Goal: Information Seeking & Learning: Check status

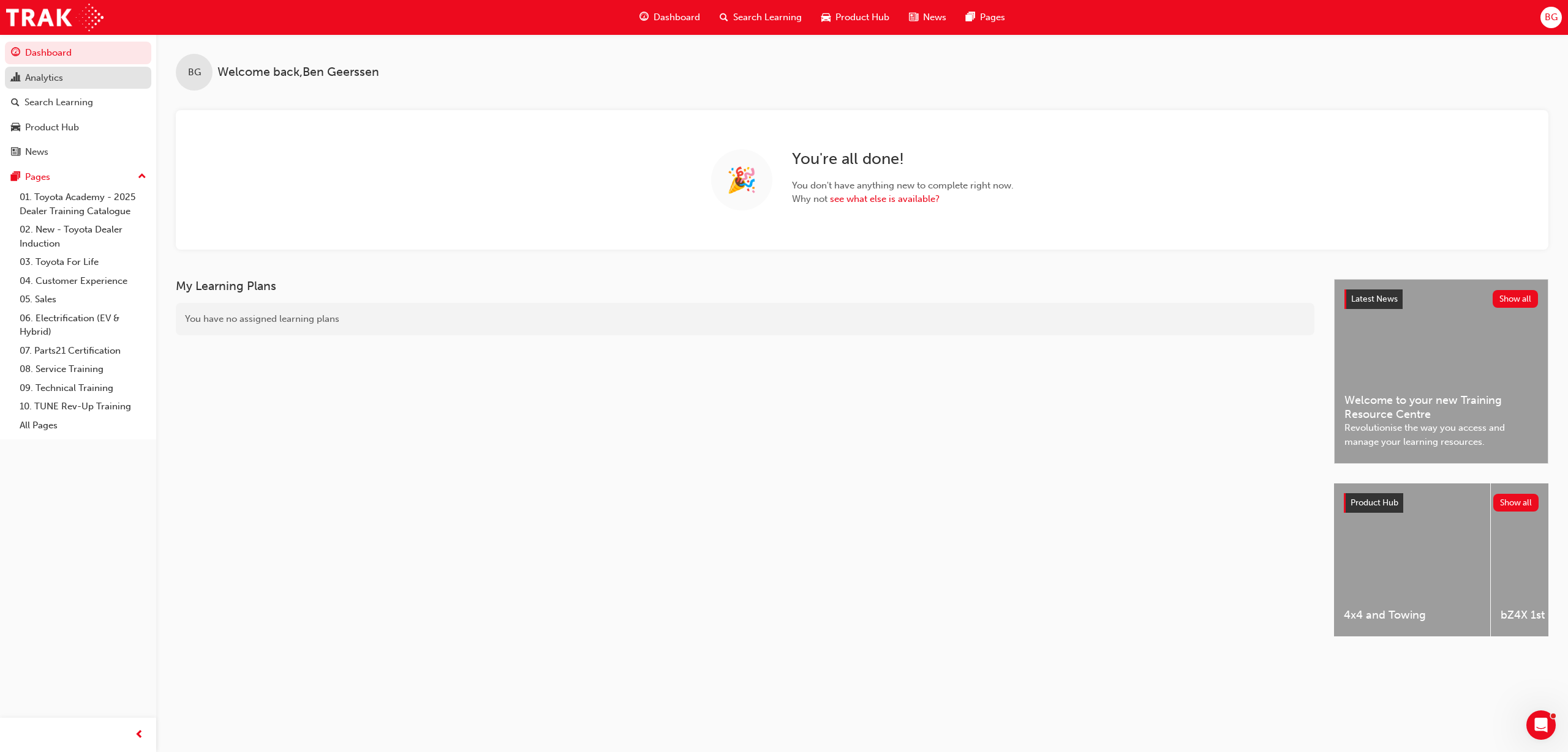
click at [32, 81] on div "Analytics" at bounding box center [44, 78] width 38 height 14
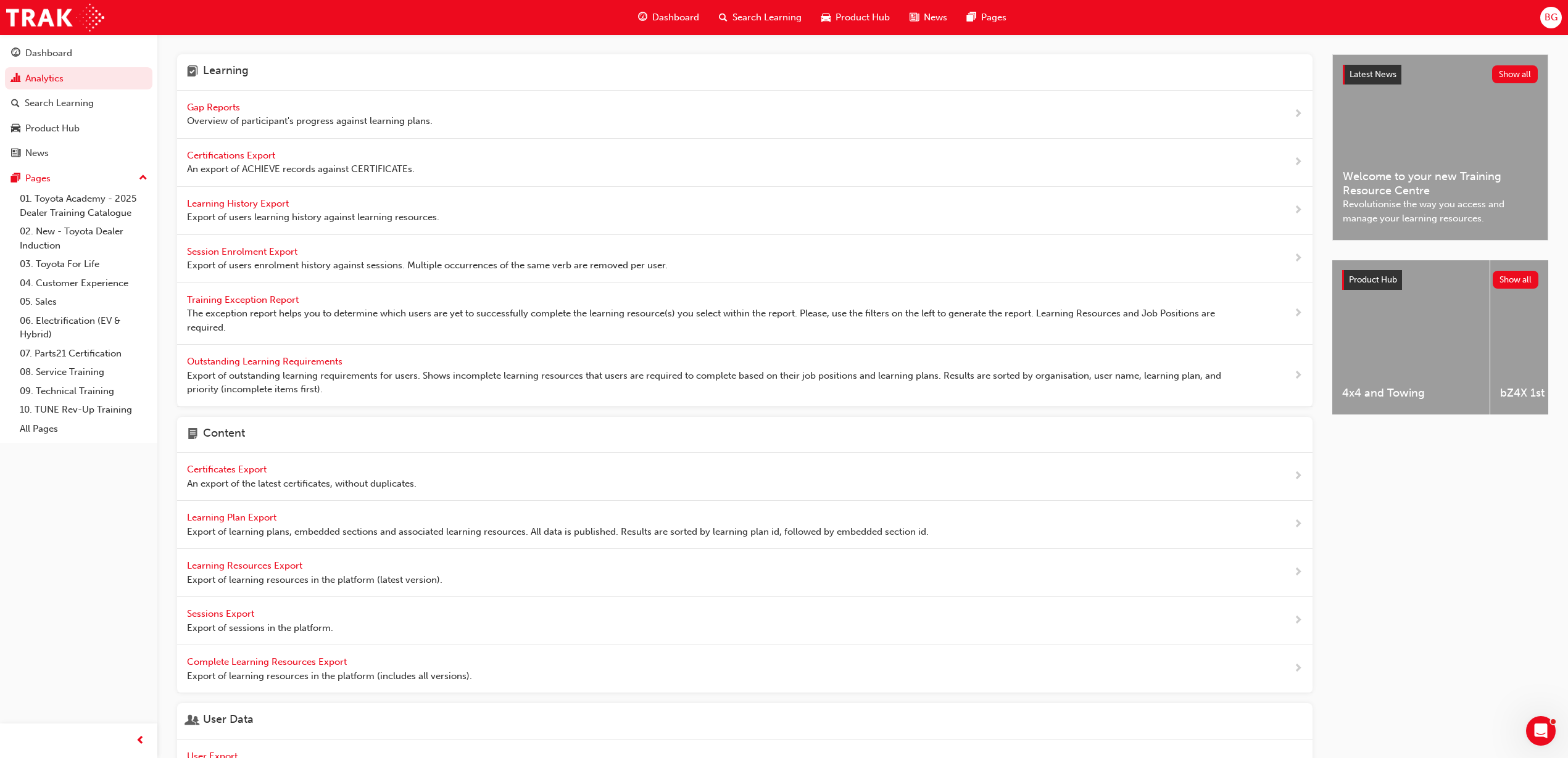
click at [231, 107] on span "Gap Reports" at bounding box center [215, 107] width 55 height 11
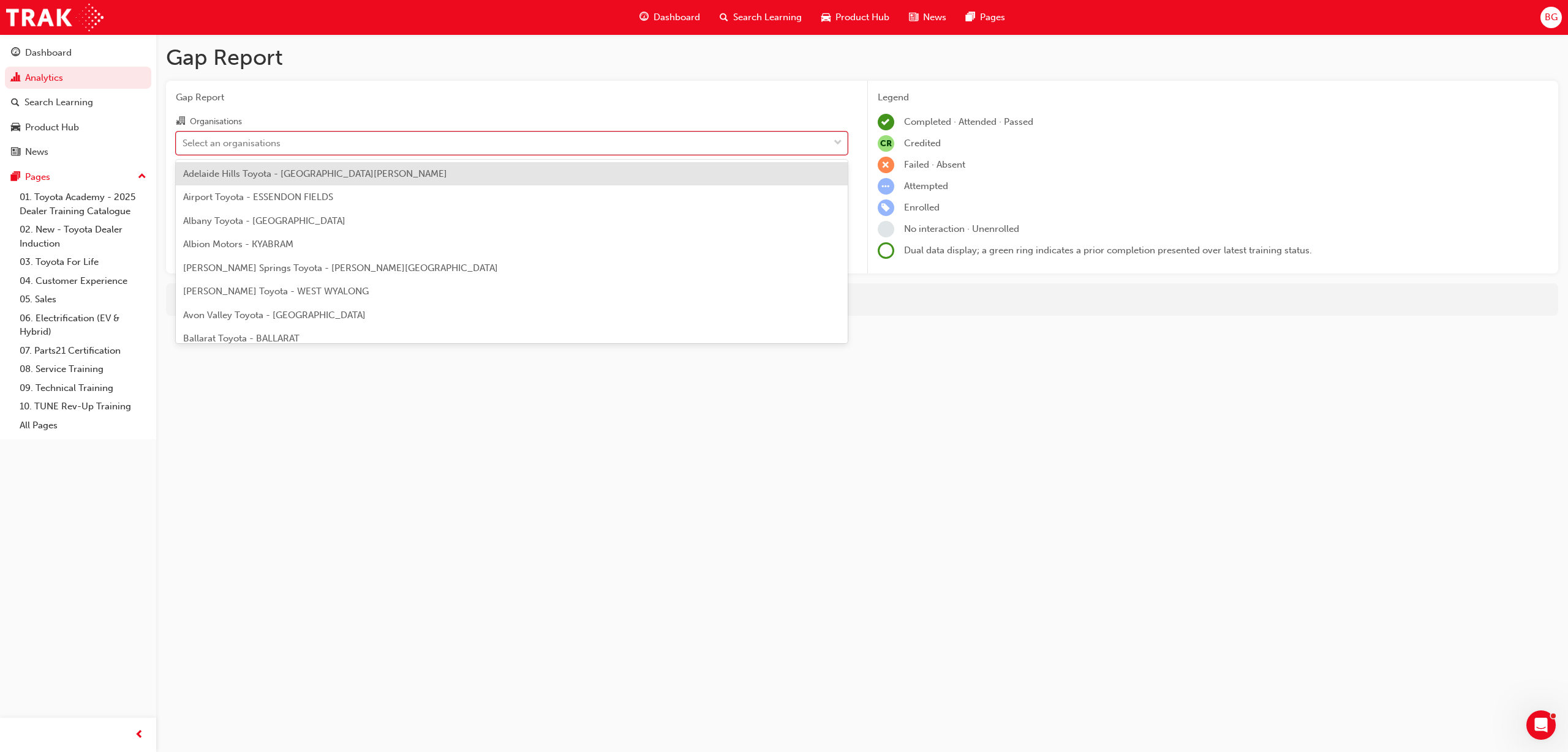
click at [338, 146] on div "Select an organisations" at bounding box center [502, 143] width 652 height 21
click at [183, 146] on input "Organisations option Adelaide Hills Toyota - [GEOGRAPHIC_DATA][PERSON_NAME] foc…" at bounding box center [183, 142] width 2 height 11
type input "mid"
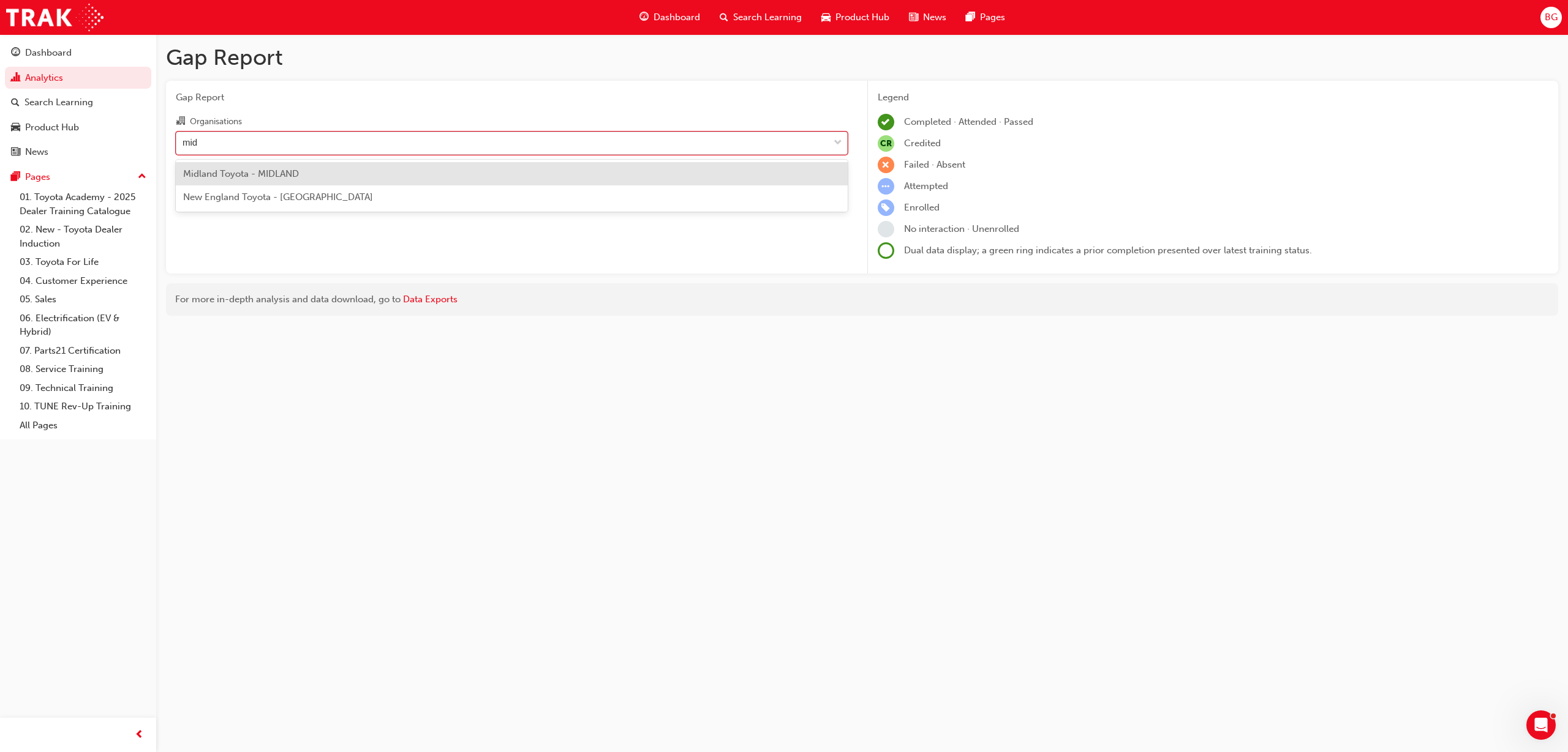
click at [250, 166] on div "Midland Toyota - MIDLAND" at bounding box center [511, 173] width 672 height 24
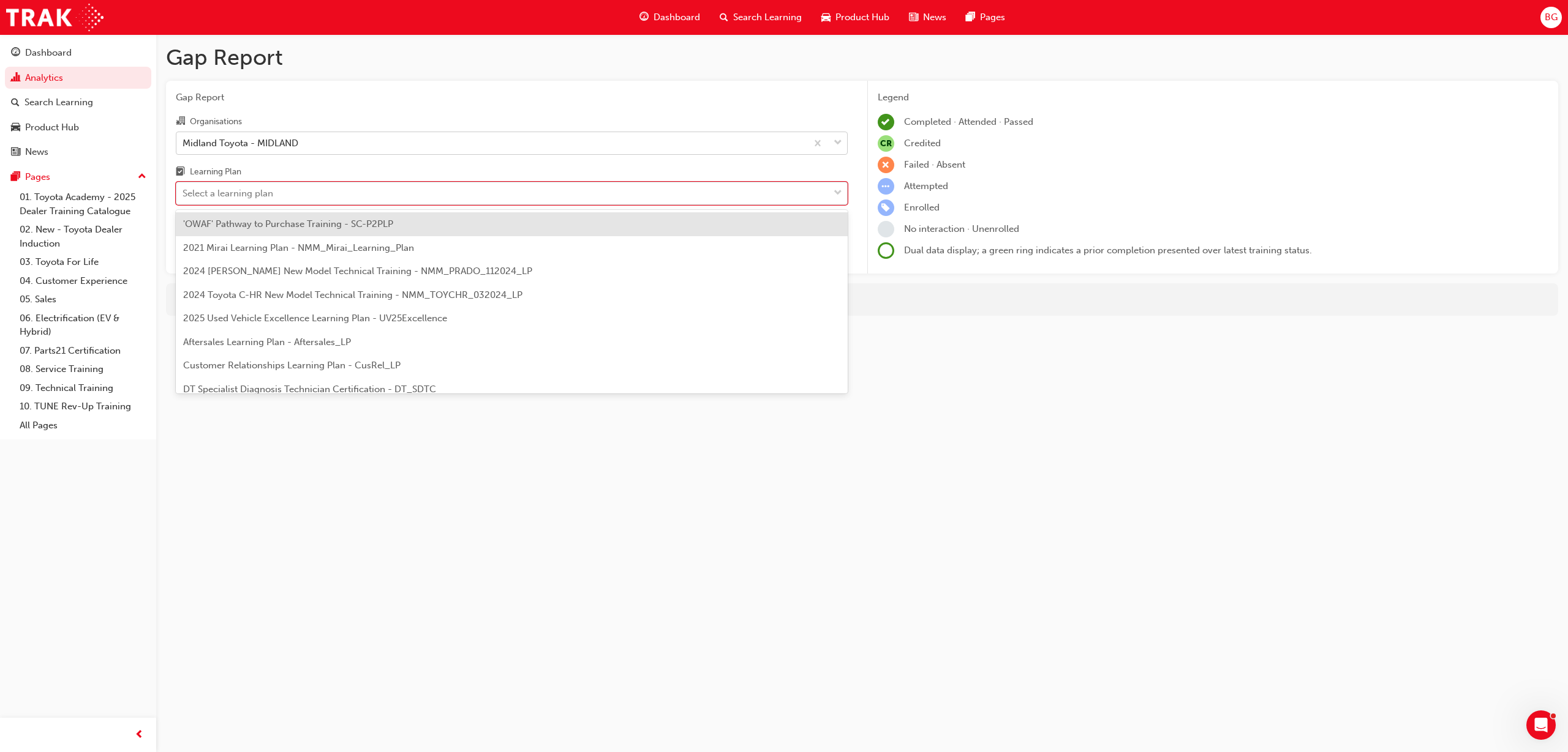
click at [270, 200] on div "Select a learning plan" at bounding box center [502, 194] width 652 height 21
click at [183, 198] on input "Learning Plan option 'OWAF' Pathway to Purchase Training - SC-P2PLP focused, 1 …" at bounding box center [183, 193] width 2 height 11
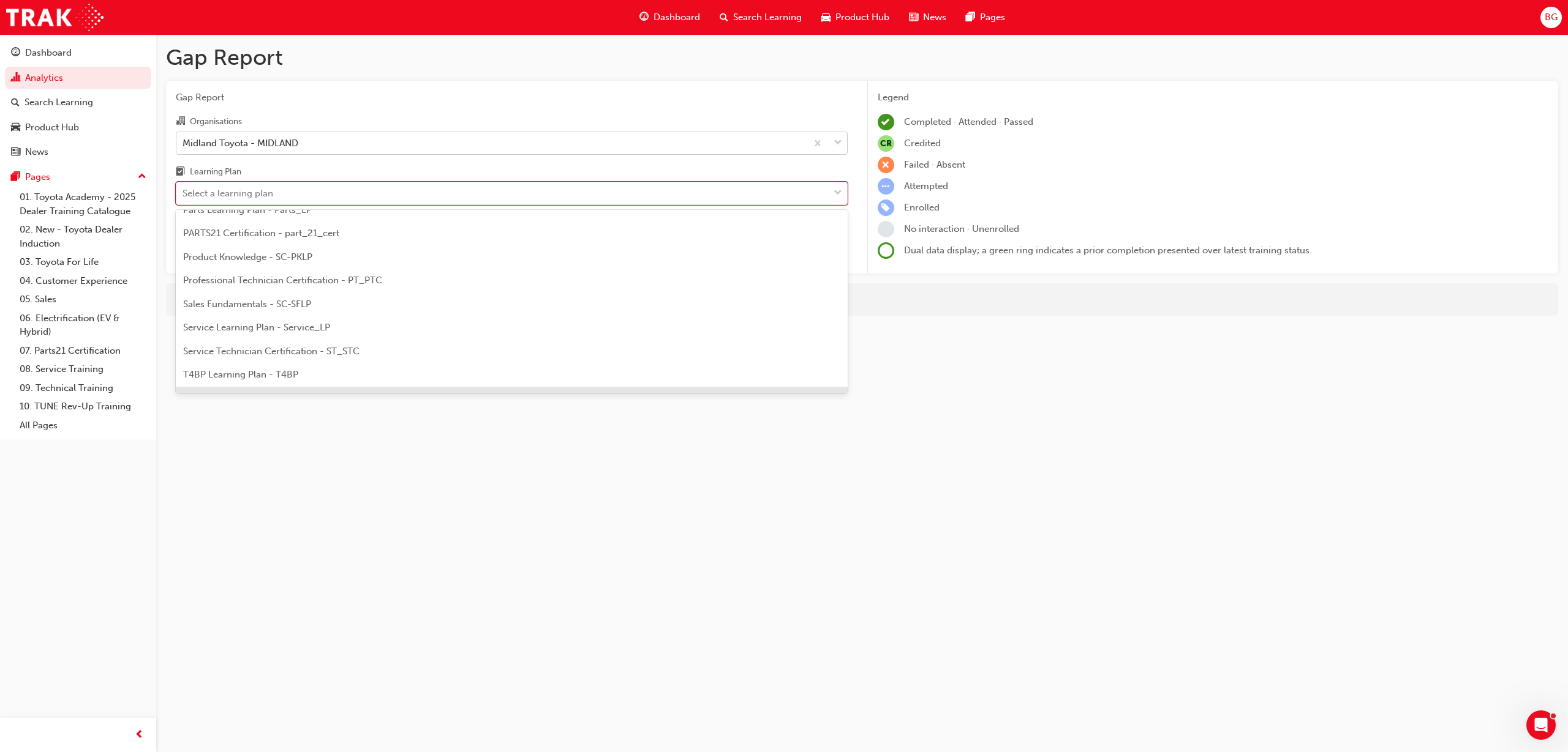
scroll to position [306, 0]
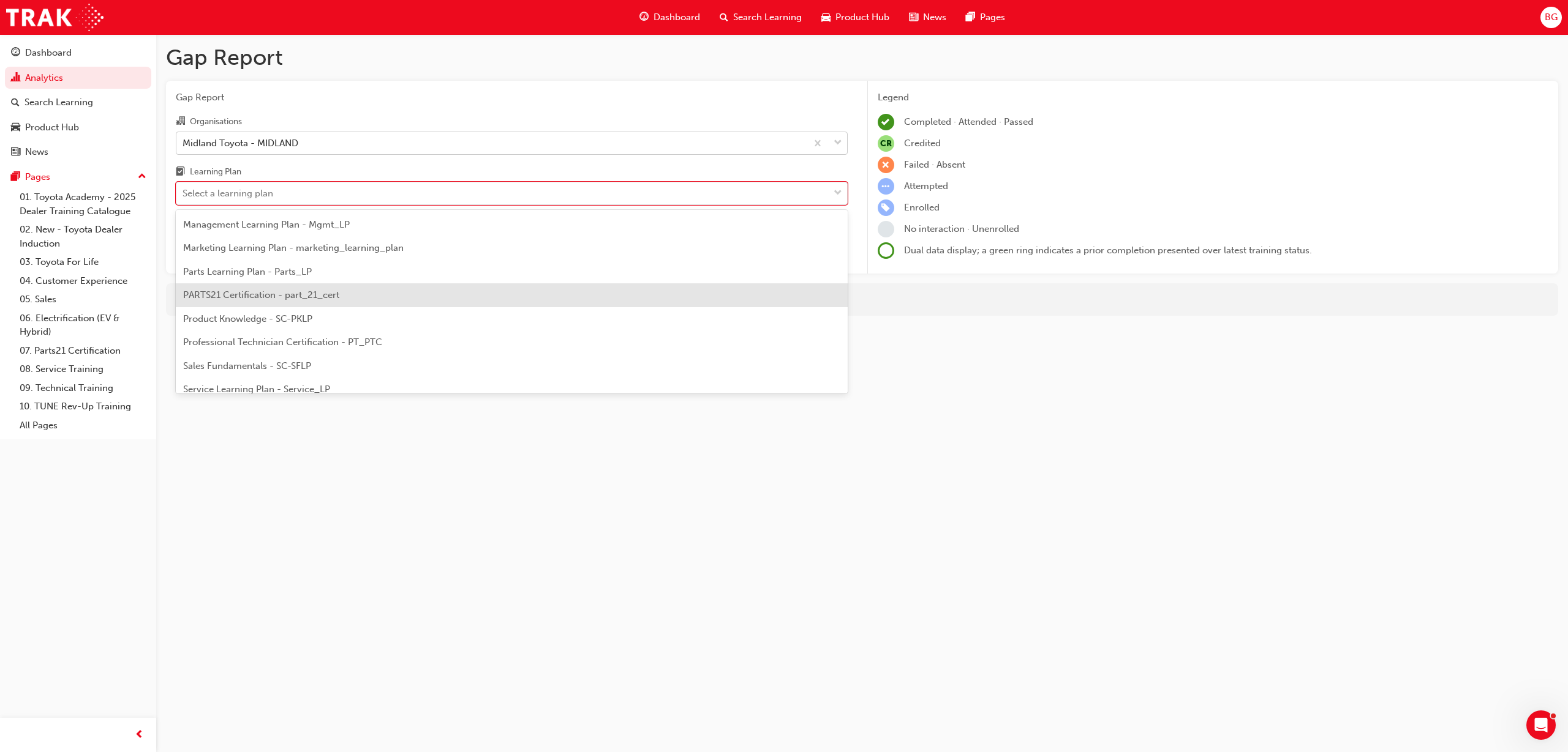
click at [265, 300] on span "PARTS21 Certification - part_21_cert" at bounding box center [261, 295] width 156 height 11
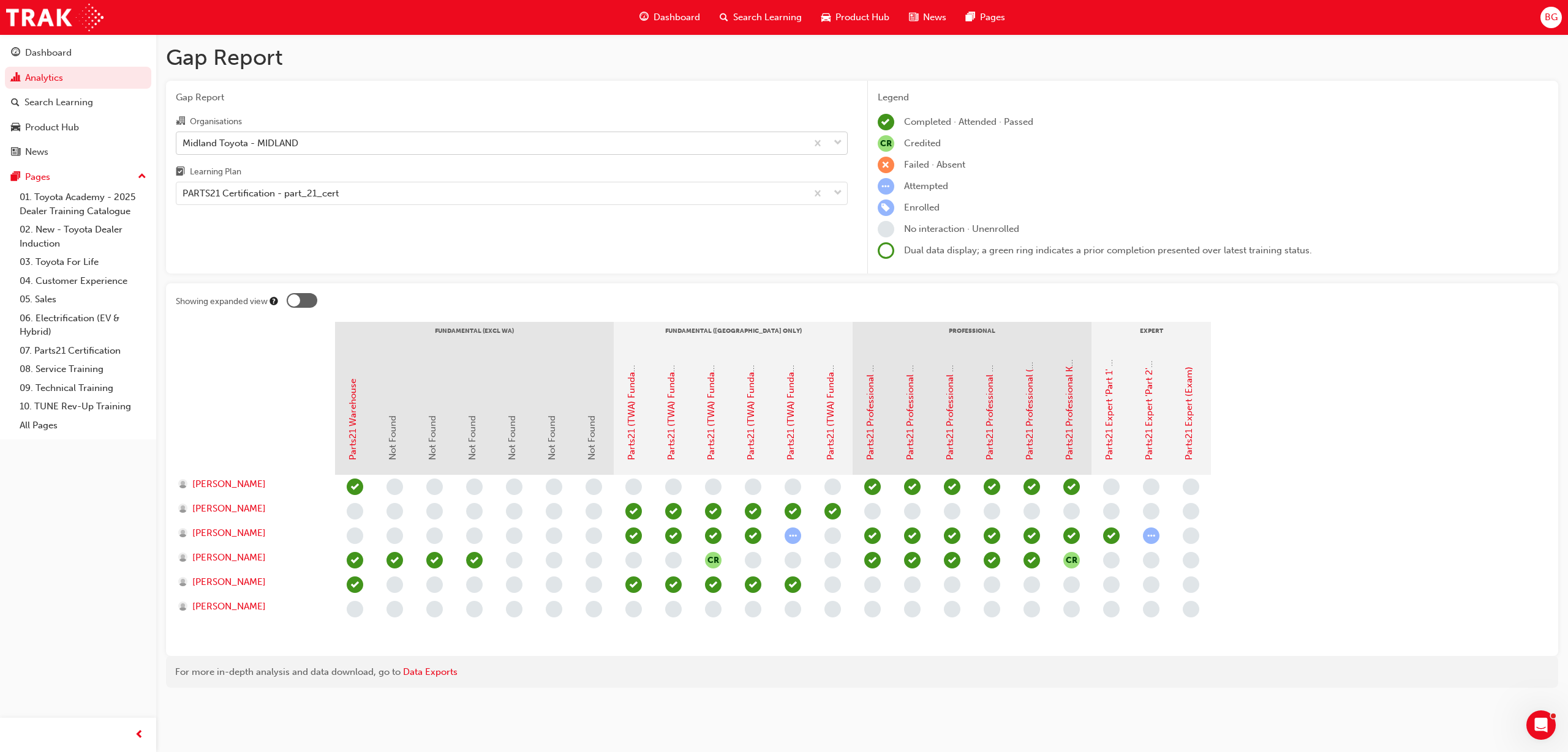
click at [227, 138] on div "Midland Toyota - MIDLAND" at bounding box center [240, 143] width 116 height 14
click at [183, 138] on input "Organisations Midland Toyota - MIDLAND" at bounding box center [183, 142] width 2 height 11
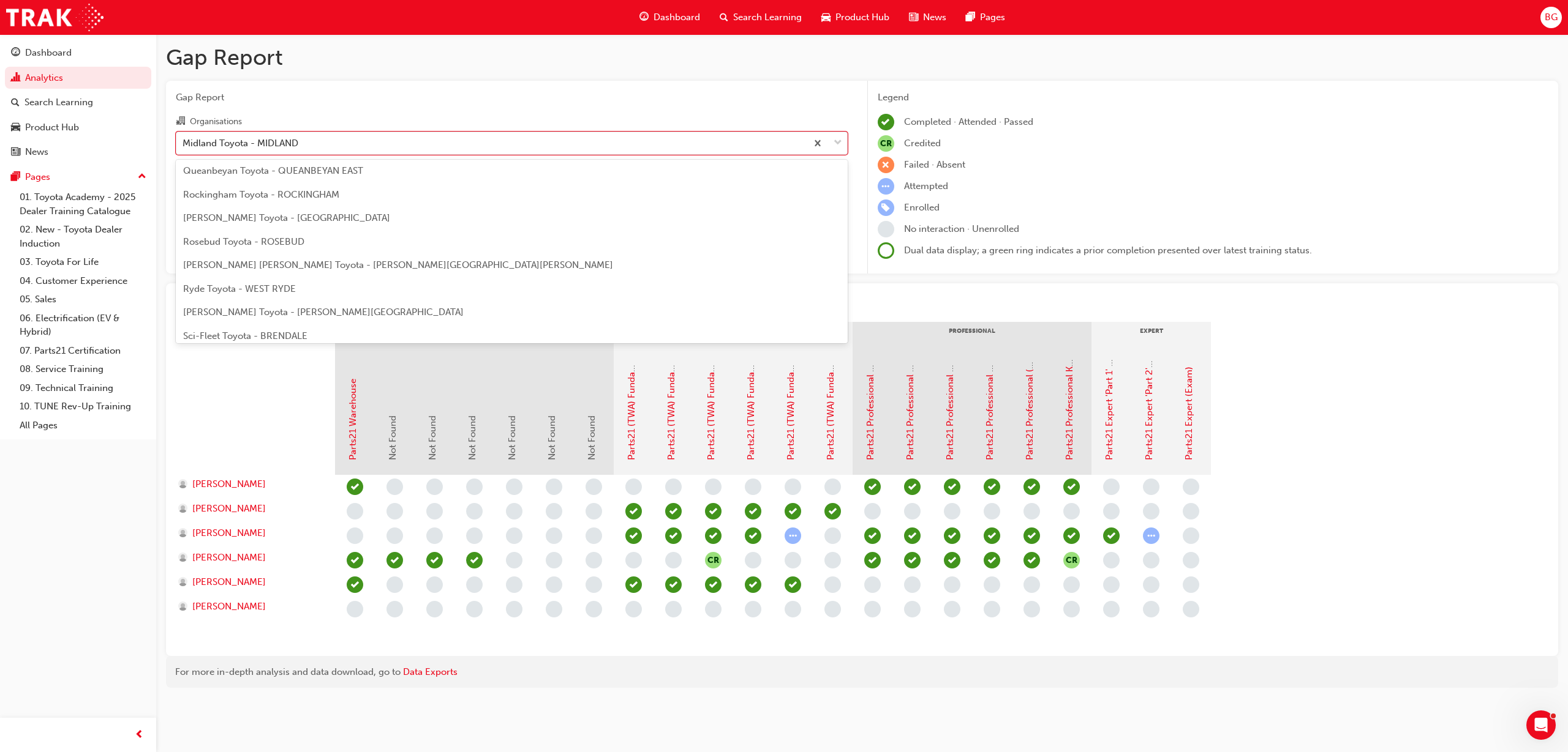
scroll to position [5523, 0]
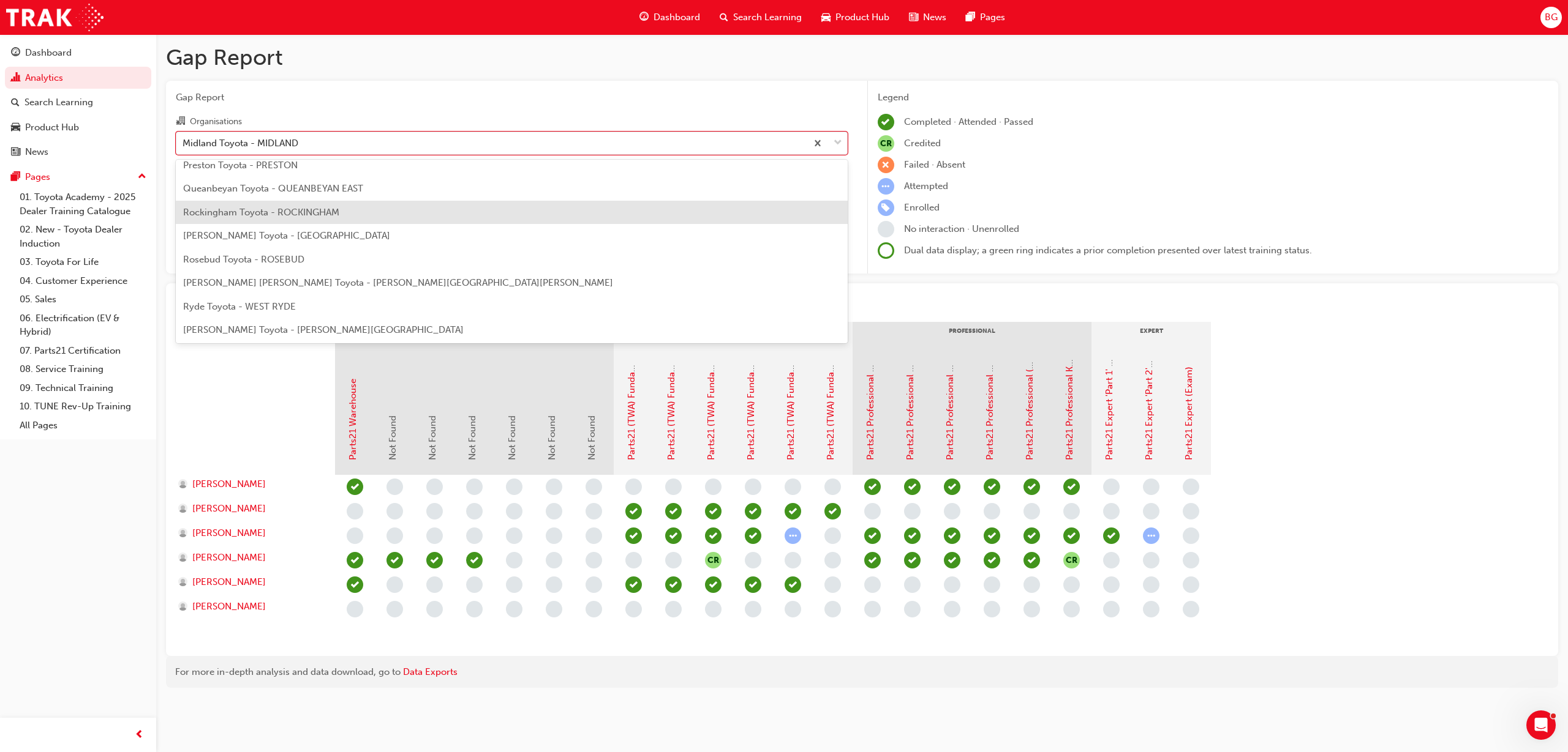
click at [221, 211] on span "Rockingham Toyota - ROCKINGHAM" at bounding box center [261, 212] width 156 height 11
